Goal: Task Accomplishment & Management: Manage account settings

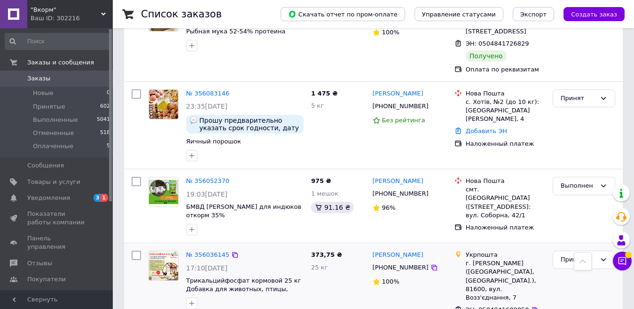
scroll to position [1221, 0]
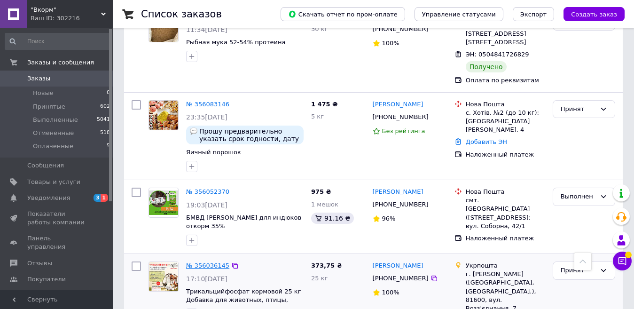
click at [207, 262] on link "№ 356036145" at bounding box center [207, 265] width 43 height 7
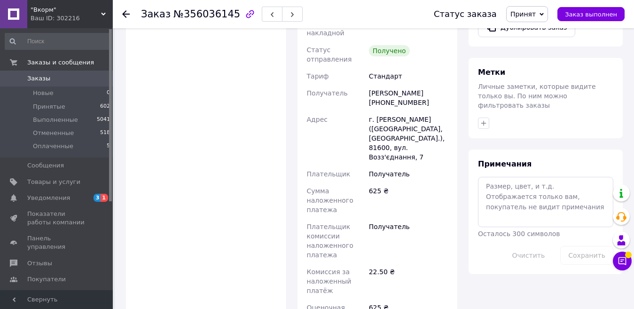
scroll to position [282, 0]
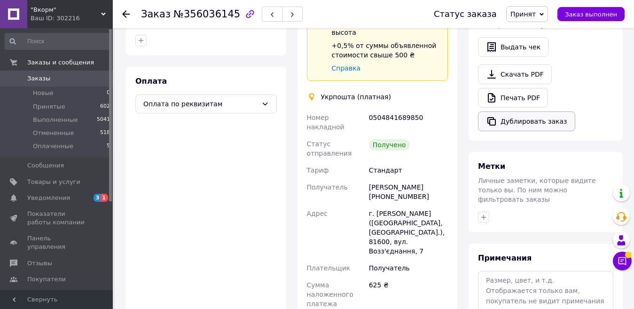
click at [519, 112] on button "Дублировать заказ" at bounding box center [526, 121] width 97 height 20
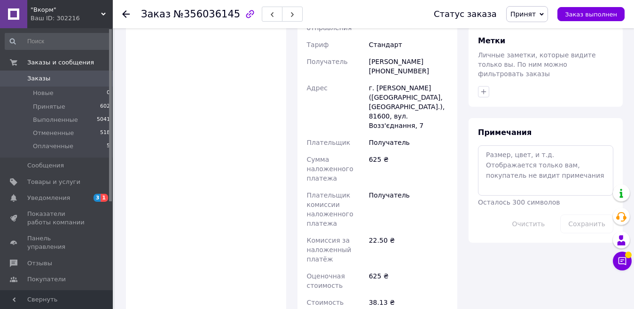
scroll to position [266, 0]
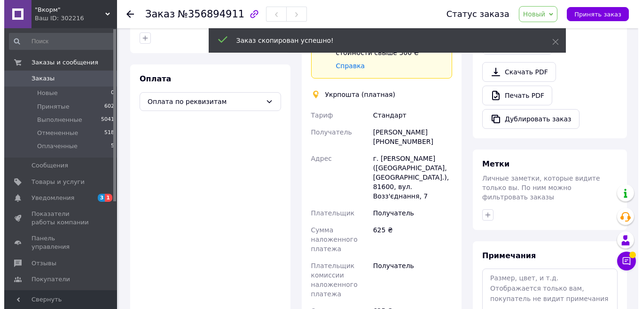
scroll to position [94, 0]
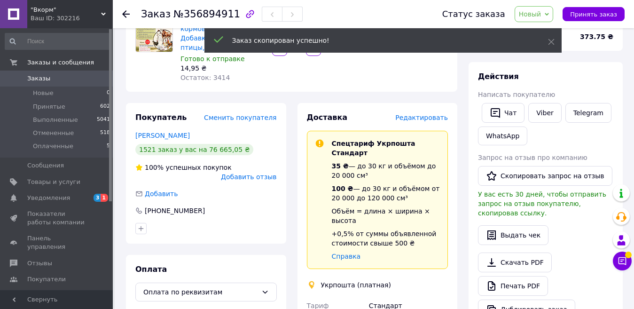
click at [421, 120] on span "Редактировать" at bounding box center [421, 118] width 53 height 8
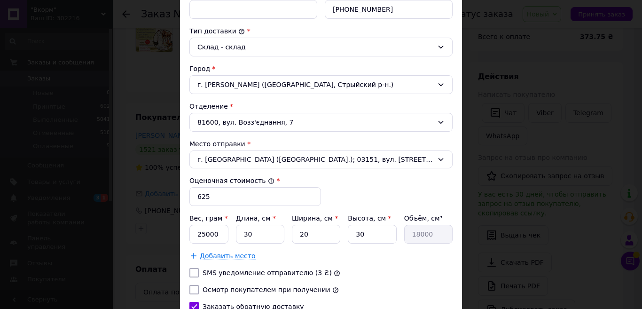
scroll to position [235, 0]
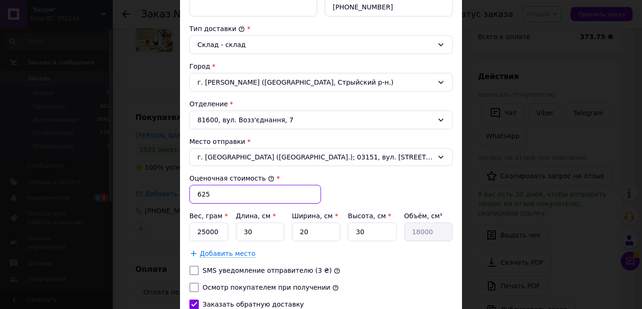
drag, startPoint x: 211, startPoint y: 198, endPoint x: 189, endPoint y: 203, distance: 22.7
click at [189, 203] on div "Тариф * [PERSON_NAME] * Получатель Фамилия получателя * [PERSON_NAME] Имя получ…" at bounding box center [320, 133] width 263 height 518
type input "616"
drag, startPoint x: 217, startPoint y: 233, endPoint x: 192, endPoint y: 232, distance: 24.9
click at [192, 232] on input "25000" at bounding box center [208, 231] width 39 height 19
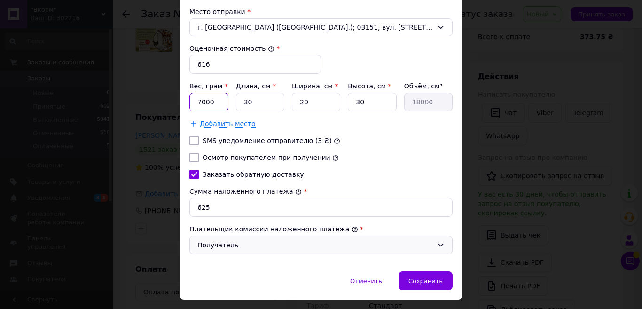
scroll to position [388, 0]
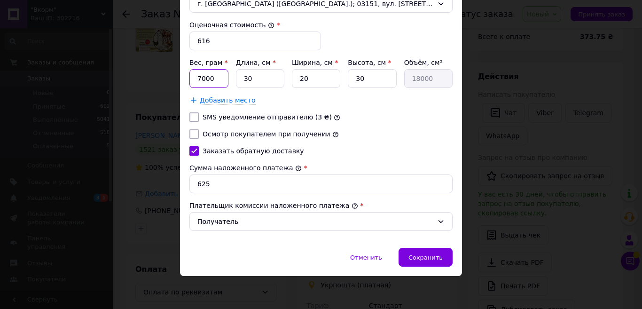
type input "7000"
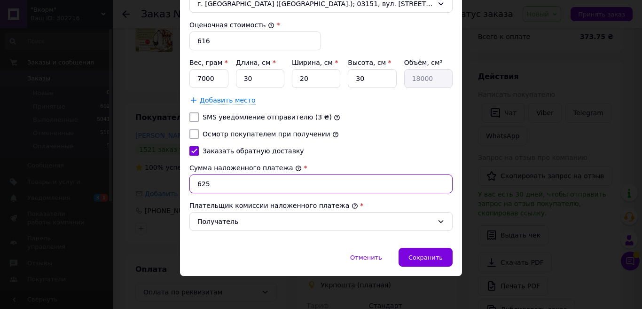
drag, startPoint x: 205, startPoint y: 185, endPoint x: 190, endPoint y: 186, distance: 15.0
click at [190, 186] on input "625" at bounding box center [320, 183] width 263 height 19
type input "616"
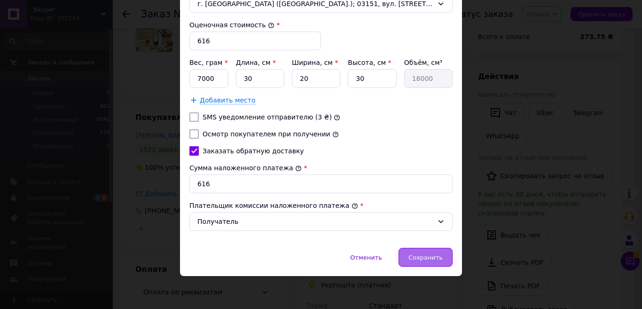
click at [432, 256] on span "Сохранить" at bounding box center [425, 257] width 34 height 7
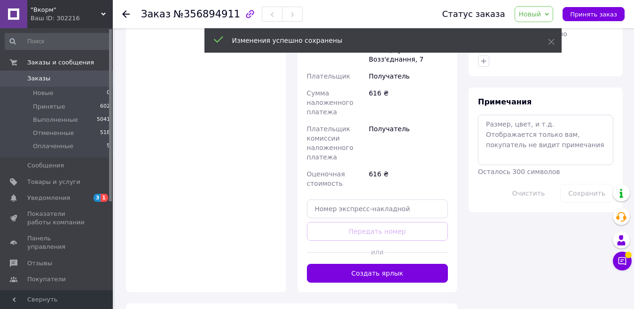
scroll to position [470, 0]
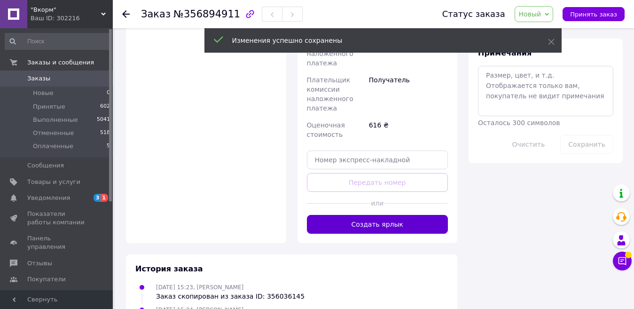
click at [409, 215] on button "Создать ярлык" at bounding box center [377, 224] width 141 height 19
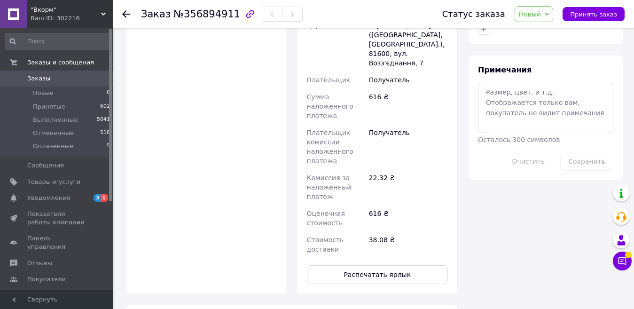
click at [552, 11] on span "Новый" at bounding box center [533, 14] width 39 height 16
click at [537, 33] on li "Принят" at bounding box center [540, 33] width 50 height 14
click at [103, 198] on span "1" at bounding box center [105, 198] width 8 height 8
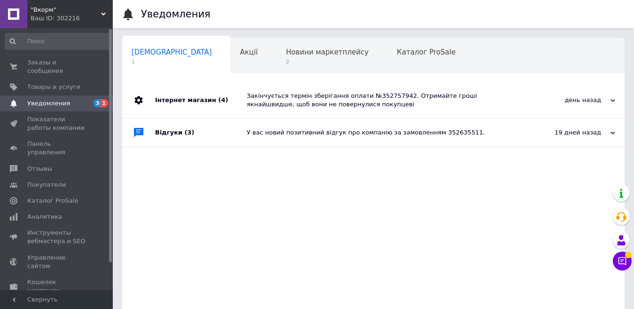
click at [392, 95] on div "Закінчується термін зберігання оплати №352757942. Отримайте гроші якнайшвидше, …" at bounding box center [384, 100] width 274 height 17
click at [359, 96] on div "Закінчується термін зберігання оплати №352757942. Отримайте гроші якнайшвидше, …" at bounding box center [384, 100] width 274 height 17
click at [365, 96] on div "Закінчується термін зберігання оплати №352757942. Отримайте гроші якнайшвидше, …" at bounding box center [384, 100] width 274 height 17
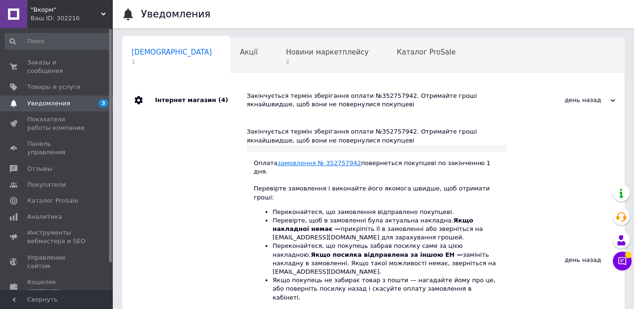
click at [331, 163] on link "замовлення № 352757942" at bounding box center [320, 162] width 84 height 7
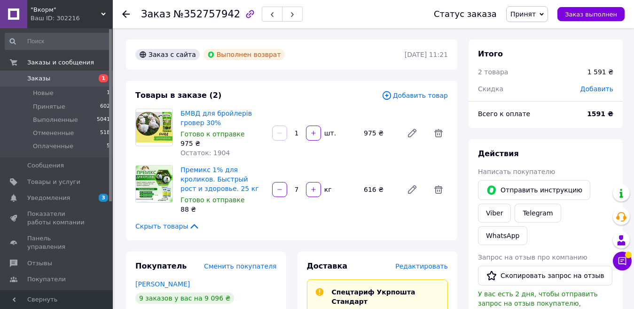
click at [49, 80] on span "Заказы" at bounding box center [57, 78] width 60 height 8
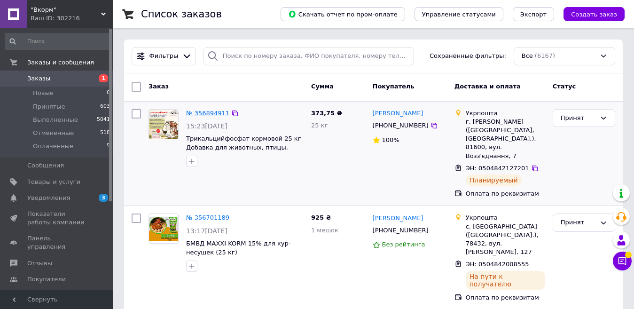
click at [205, 114] on link "№ 356894911" at bounding box center [207, 112] width 43 height 7
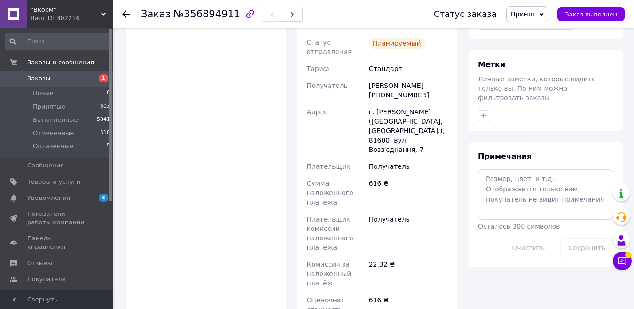
scroll to position [564, 0]
